Goal: Check status: Check status

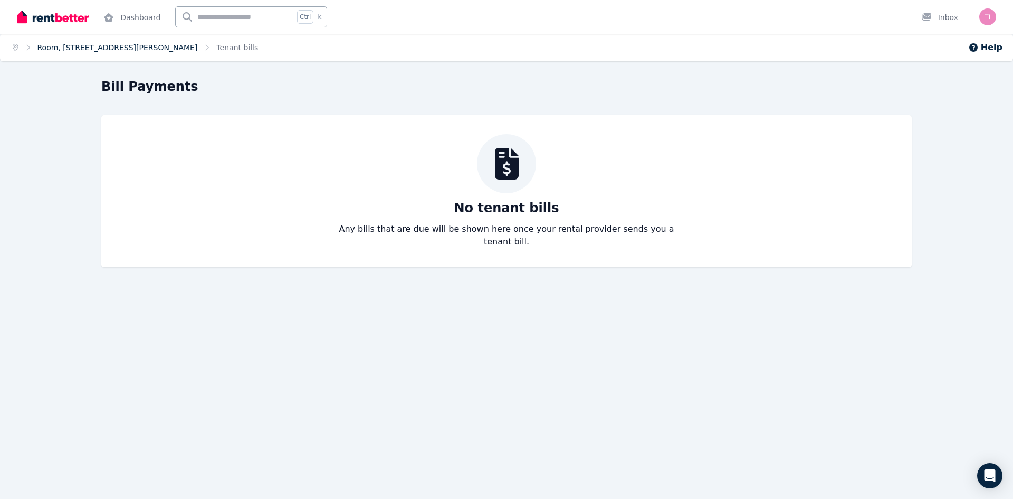
click at [109, 46] on link "Room, [STREET_ADDRESS][PERSON_NAME]" at bounding box center [117, 47] width 160 height 8
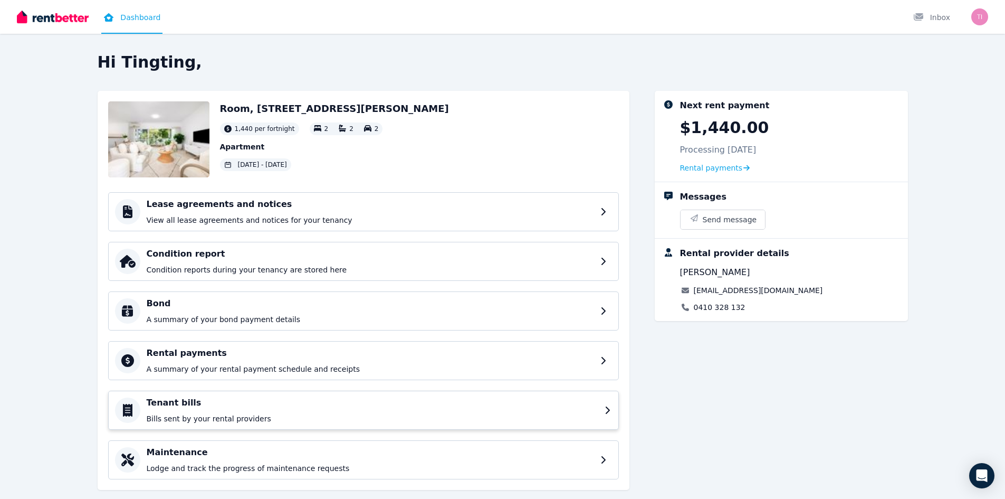
click at [215, 408] on h4 "Tenant bills" at bounding box center [373, 402] width 452 height 13
click at [168, 372] on p "A summary of your rental payment schedule and receipts" at bounding box center [373, 369] width 452 height 11
